Goal: Task Accomplishment & Management: Use online tool/utility

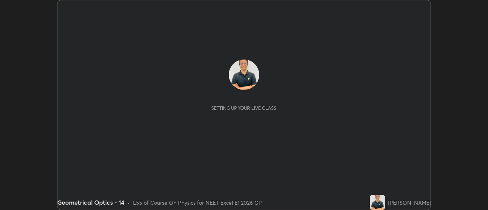
scroll to position [210, 488]
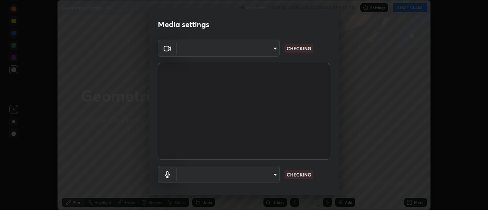
type input "1f31108d829b39389914bdc30e5c2a8b8d5d122ed1bfb40228f539b6595447af"
type input "e0a4eddf964240604f55a3570e3897f746bb17eeba3f21c2d992870615159c69"
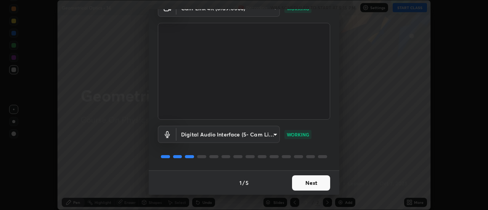
click at [312, 182] on button "Next" at bounding box center [311, 182] width 38 height 15
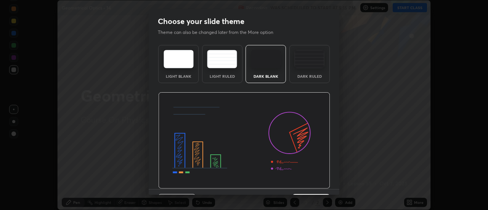
click at [312, 183] on img at bounding box center [244, 140] width 172 height 97
click at [312, 184] on img at bounding box center [244, 140] width 172 height 97
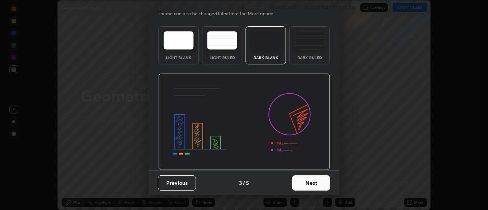
click at [309, 183] on button "Next" at bounding box center [311, 182] width 38 height 15
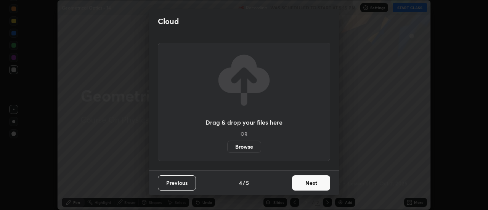
scroll to position [0, 0]
click at [306, 184] on button "Next" at bounding box center [311, 182] width 38 height 15
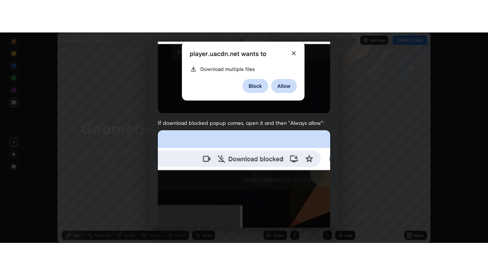
scroll to position [196, 0]
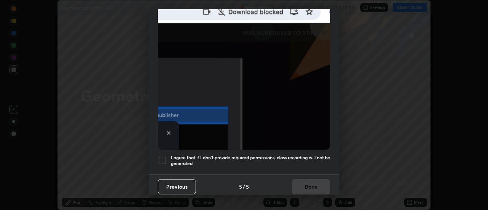
click at [164, 156] on div at bounding box center [162, 160] width 9 height 9
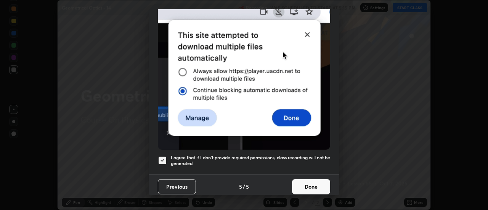
click at [302, 182] on button "Done" at bounding box center [311, 186] width 38 height 15
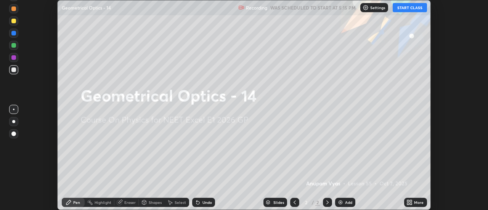
click at [409, 8] on button "START CLASS" at bounding box center [410, 7] width 34 height 9
click at [416, 202] on div "More" at bounding box center [419, 203] width 10 height 4
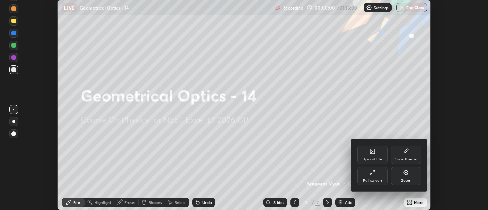
click at [374, 178] on div "Full screen" at bounding box center [372, 176] width 31 height 18
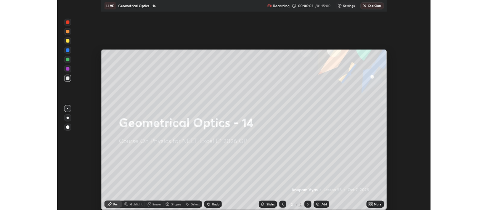
scroll to position [275, 488]
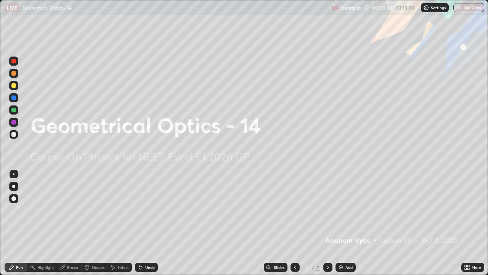
click at [14, 185] on div at bounding box center [13, 186] width 3 height 3
click at [346, 210] on div "Add" at bounding box center [349, 267] width 7 height 4
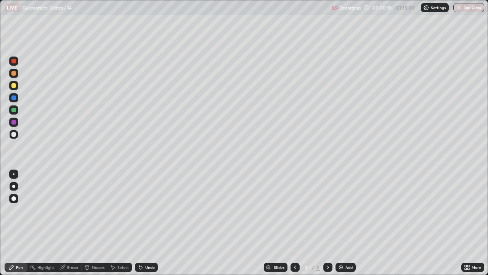
click at [15, 198] on div at bounding box center [13, 198] width 5 height 5
click at [13, 185] on div at bounding box center [13, 186] width 3 height 3
click at [347, 210] on div "Add" at bounding box center [349, 267] width 7 height 4
click at [99, 210] on div "Shapes" at bounding box center [98, 267] width 13 height 4
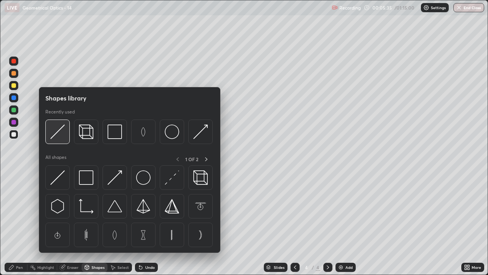
click at [61, 136] on img at bounding box center [57, 131] width 14 height 14
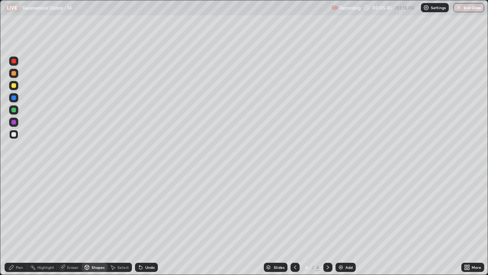
click at [18, 210] on div "Pen" at bounding box center [19, 267] width 7 height 4
click at [73, 210] on div "Eraser" at bounding box center [72, 267] width 11 height 4
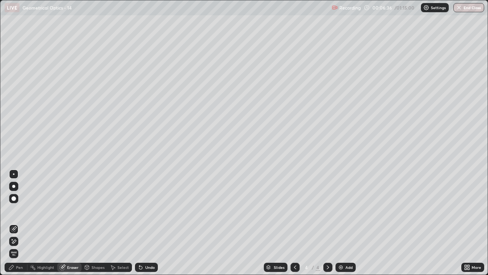
click at [20, 210] on div "Pen" at bounding box center [19, 267] width 7 height 4
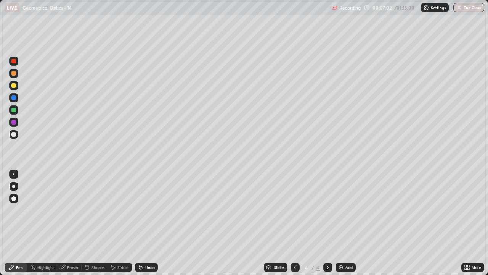
click at [98, 210] on div "Shapes" at bounding box center [95, 266] width 26 height 9
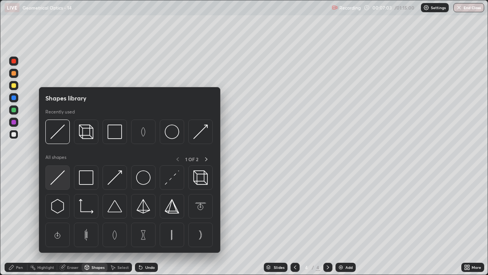
click at [57, 178] on img at bounding box center [57, 177] width 14 height 14
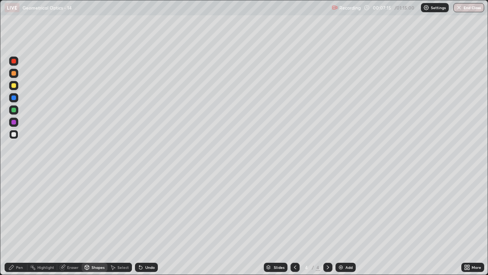
click at [18, 210] on div "Pen" at bounding box center [19, 267] width 7 height 4
click at [97, 210] on div "Shapes" at bounding box center [98, 267] width 13 height 4
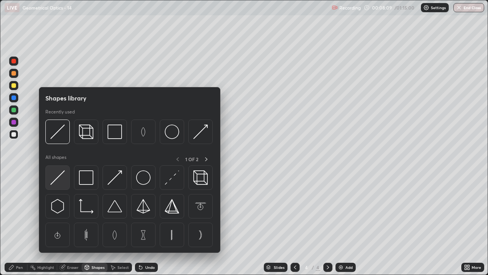
click at [58, 179] on img at bounding box center [57, 177] width 14 height 14
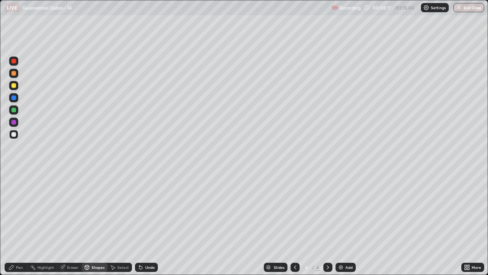
click at [20, 210] on div "Pen" at bounding box center [19, 267] width 7 height 4
click at [148, 210] on div "Undo" at bounding box center [150, 267] width 10 height 4
click at [150, 210] on div "Undo" at bounding box center [150, 267] width 10 height 4
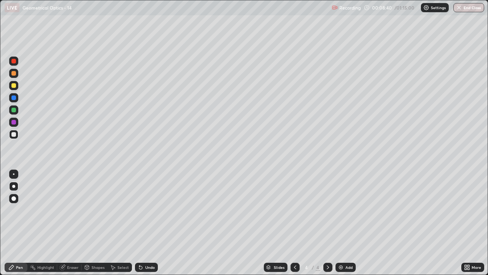
click at [151, 210] on div "Undo" at bounding box center [150, 267] width 10 height 4
click at [74, 210] on div "Eraser" at bounding box center [72, 267] width 11 height 4
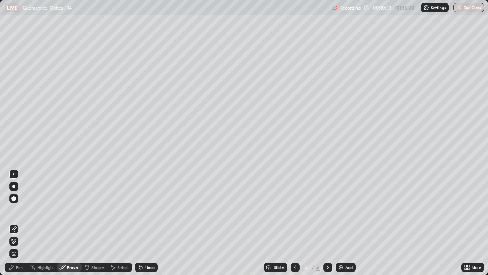
click at [21, 210] on div "Pen" at bounding box center [19, 267] width 7 height 4
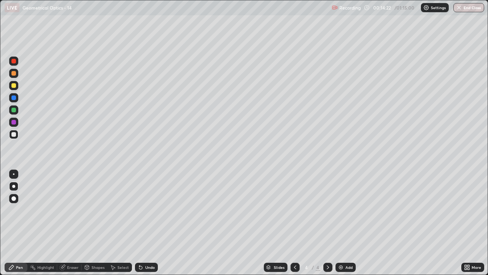
click at [348, 210] on div "Add" at bounding box center [349, 267] width 7 height 4
click at [148, 210] on div "Undo" at bounding box center [150, 267] width 10 height 4
click at [150, 210] on div "Undo" at bounding box center [150, 267] width 10 height 4
click at [293, 210] on icon at bounding box center [295, 267] width 6 height 6
click at [70, 210] on div "Eraser" at bounding box center [72, 267] width 11 height 4
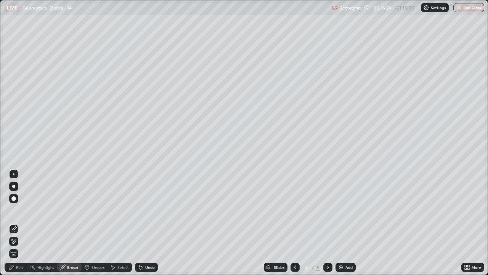
click at [18, 210] on div "Pen" at bounding box center [19, 267] width 7 height 4
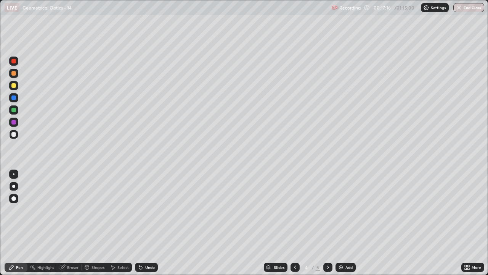
click at [326, 210] on icon at bounding box center [328, 267] width 6 height 6
click at [295, 210] on icon at bounding box center [295, 267] width 6 height 6
click at [14, 85] on div at bounding box center [13, 85] width 5 height 5
click at [15, 111] on div at bounding box center [13, 110] width 5 height 5
click at [13, 134] on div at bounding box center [13, 134] width 5 height 5
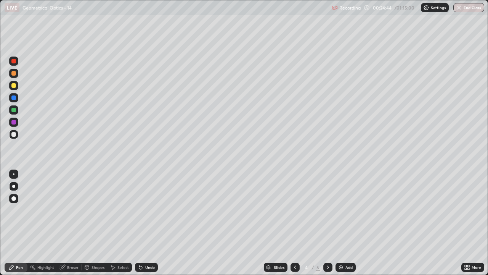
click at [327, 210] on icon at bounding box center [328, 267] width 6 height 6
click at [294, 210] on icon at bounding box center [295, 267] width 6 height 6
click at [12, 61] on div at bounding box center [13, 61] width 5 height 5
click at [327, 210] on icon at bounding box center [328, 267] width 6 height 6
click at [13, 135] on div at bounding box center [13, 134] width 5 height 5
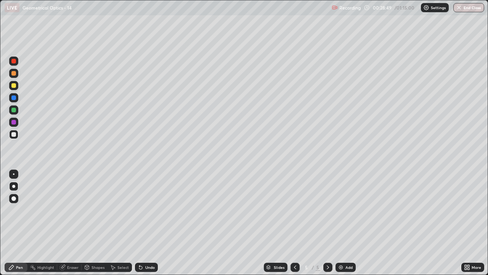
click at [72, 210] on div "Eraser" at bounding box center [72, 267] width 11 height 4
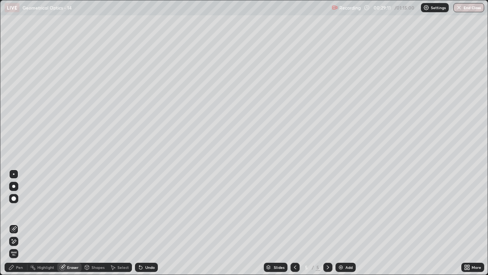
click at [348, 210] on div "Add" at bounding box center [349, 267] width 7 height 4
click at [20, 210] on div "Pen" at bounding box center [19, 267] width 7 height 4
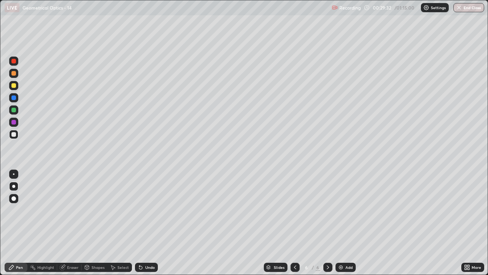
click at [293, 210] on icon at bounding box center [295, 267] width 6 height 6
click at [293, 210] on div at bounding box center [295, 266] width 9 height 9
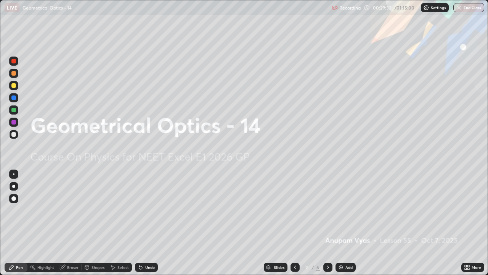
click at [327, 210] on icon at bounding box center [328, 267] width 6 height 6
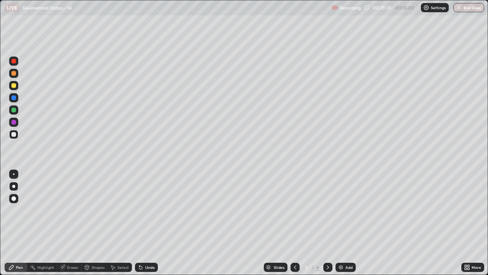
click at [326, 210] on icon at bounding box center [328, 267] width 6 height 6
click at [327, 210] on icon at bounding box center [328, 267] width 6 height 6
click at [295, 210] on icon at bounding box center [295, 267] width 6 height 6
click at [328, 210] on icon at bounding box center [328, 267] width 6 height 6
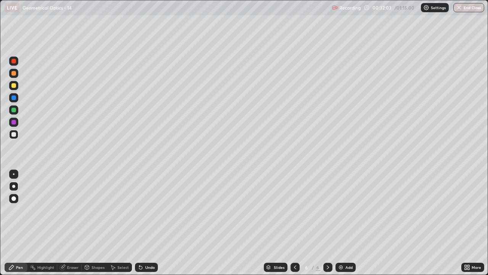
click at [295, 210] on icon at bounding box center [295, 267] width 6 height 6
click at [327, 210] on icon at bounding box center [328, 267] width 6 height 6
click at [328, 210] on icon at bounding box center [328, 267] width 2 height 4
click at [295, 210] on icon at bounding box center [295, 267] width 6 height 6
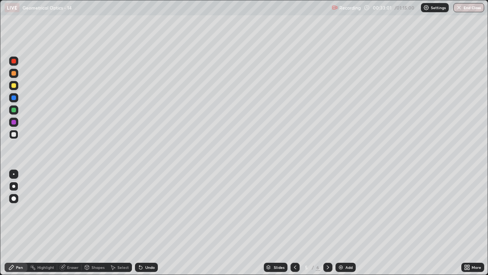
click at [293, 210] on icon at bounding box center [295, 267] width 6 height 6
click at [328, 210] on icon at bounding box center [328, 267] width 2 height 4
click at [327, 210] on icon at bounding box center [328, 267] width 6 height 6
click at [347, 210] on div "Add" at bounding box center [349, 267] width 7 height 4
click at [149, 210] on div "Undo" at bounding box center [150, 267] width 10 height 4
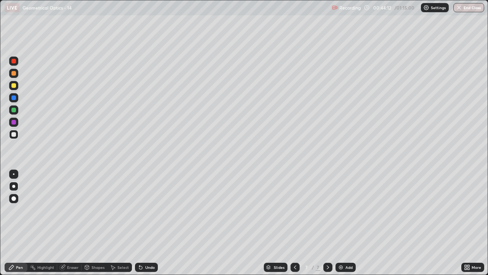
click at [347, 210] on div "Add" at bounding box center [349, 267] width 7 height 4
click at [13, 85] on div at bounding box center [13, 85] width 5 height 5
click at [16, 136] on div at bounding box center [13, 134] width 9 height 9
click at [95, 210] on div "Shapes" at bounding box center [98, 267] width 13 height 4
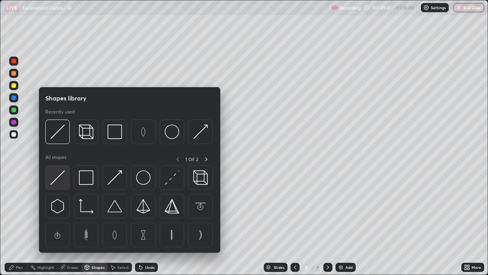
click at [60, 178] on img at bounding box center [57, 177] width 14 height 14
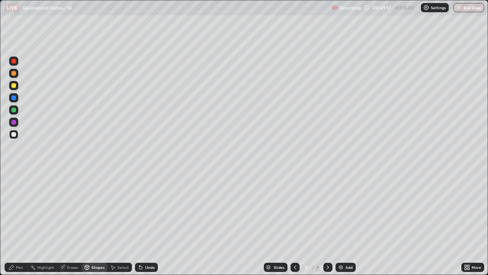
click at [24, 210] on div "Pen" at bounding box center [16, 266] width 23 height 9
click at [71, 210] on div "Eraser" at bounding box center [72, 267] width 11 height 4
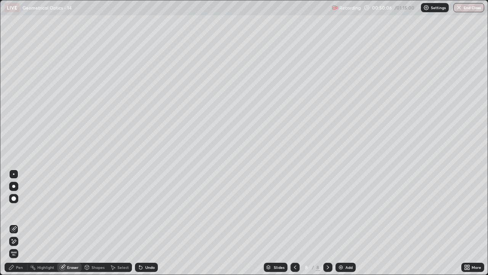
click at [21, 210] on div "Pen" at bounding box center [19, 267] width 7 height 4
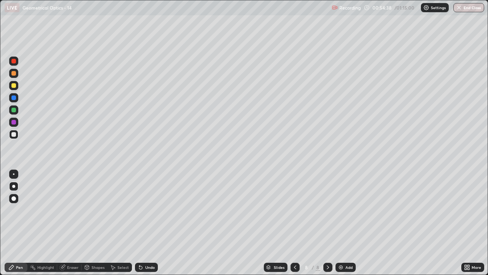
click at [295, 210] on icon at bounding box center [295, 267] width 6 height 6
click at [296, 210] on icon at bounding box center [295, 267] width 6 height 6
click at [294, 210] on icon at bounding box center [295, 267] width 2 height 4
click at [328, 210] on icon at bounding box center [328, 267] width 6 height 6
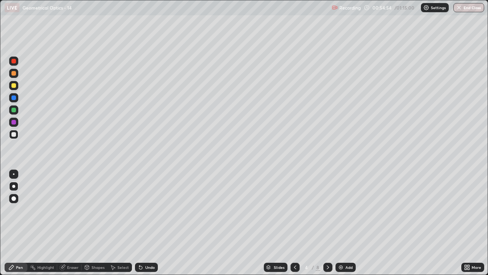
click at [328, 210] on icon at bounding box center [328, 267] width 6 height 6
click at [328, 210] on icon at bounding box center [328, 267] width 2 height 4
click at [12, 86] on div at bounding box center [13, 85] width 5 height 5
click at [149, 210] on div "Undo" at bounding box center [150, 267] width 10 height 4
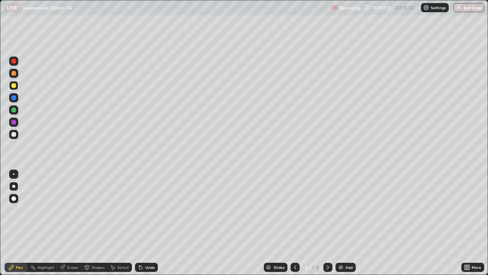
click at [344, 210] on div "Add" at bounding box center [346, 266] width 20 height 9
click at [13, 137] on div at bounding box center [13, 134] width 9 height 9
click at [150, 210] on div "Undo" at bounding box center [150, 267] width 10 height 4
click at [98, 210] on div "Shapes" at bounding box center [98, 267] width 13 height 4
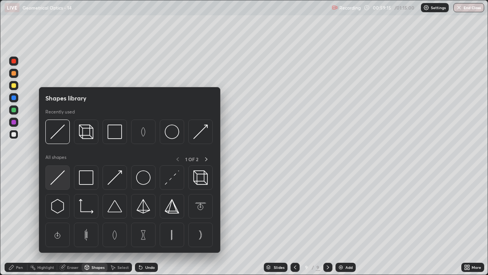
click at [58, 177] on img at bounding box center [57, 177] width 14 height 14
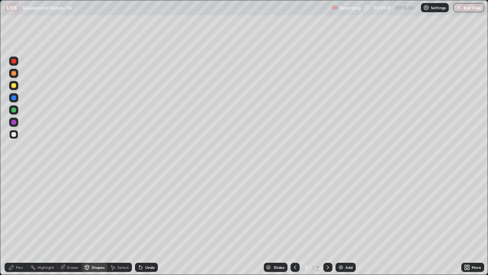
click at [69, 210] on div "Eraser" at bounding box center [72, 267] width 11 height 4
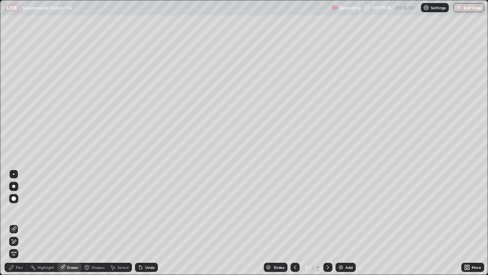
click at [23, 210] on div "Pen" at bounding box center [16, 266] width 23 height 9
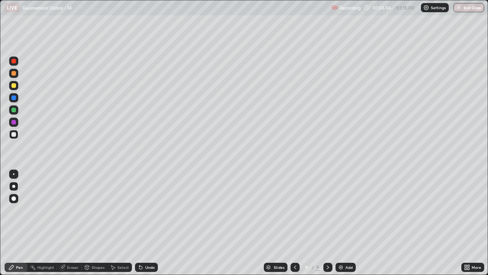
click at [348, 210] on div "Add" at bounding box center [349, 267] width 7 height 4
click at [471, 8] on button "End Class" at bounding box center [469, 7] width 30 height 9
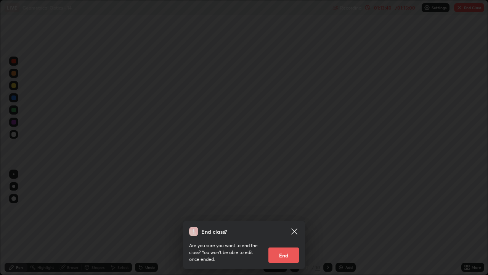
click at [288, 210] on button "End" at bounding box center [284, 254] width 31 height 15
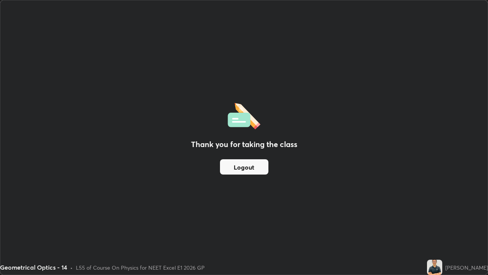
click at [263, 166] on button "Logout" at bounding box center [244, 166] width 48 height 15
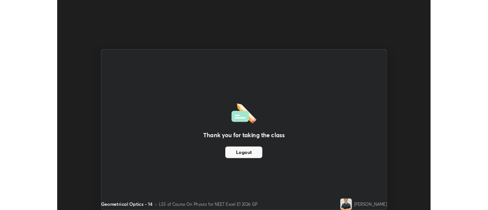
scroll to position [37940, 37662]
